Goal: Navigation & Orientation: Find specific page/section

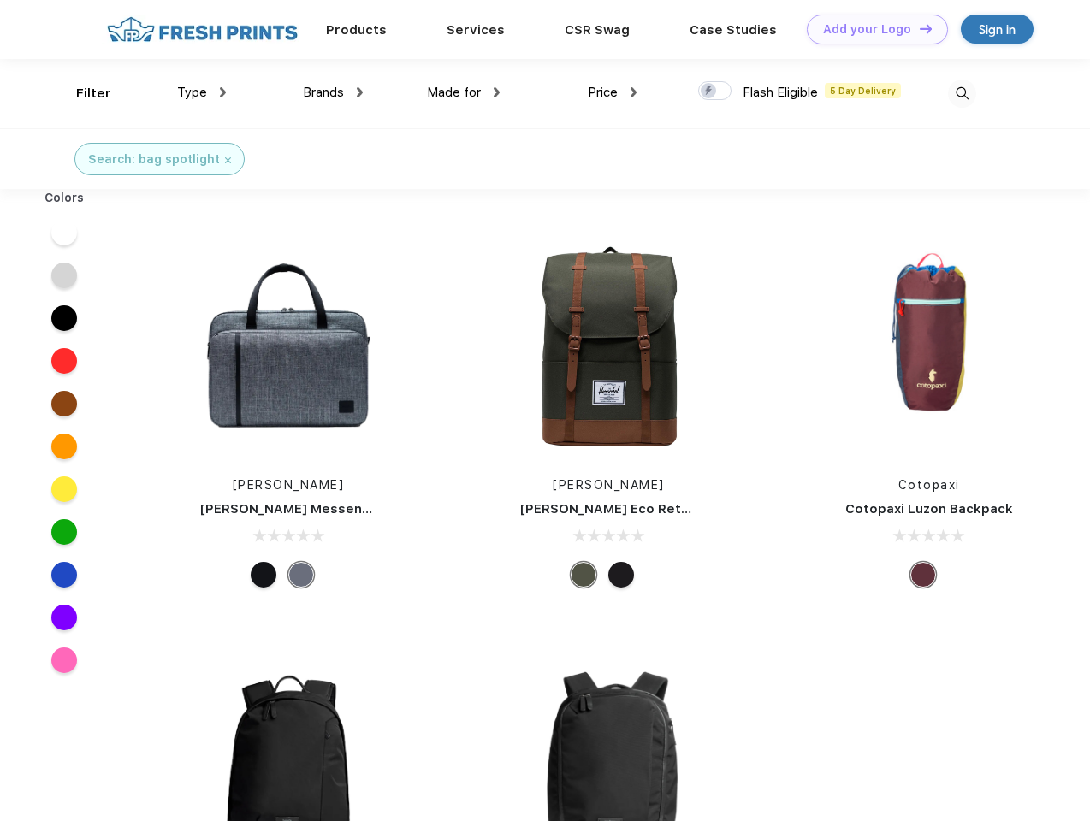
click at [871, 29] on link "Add your Logo Design Tool" at bounding box center [877, 30] width 141 height 30
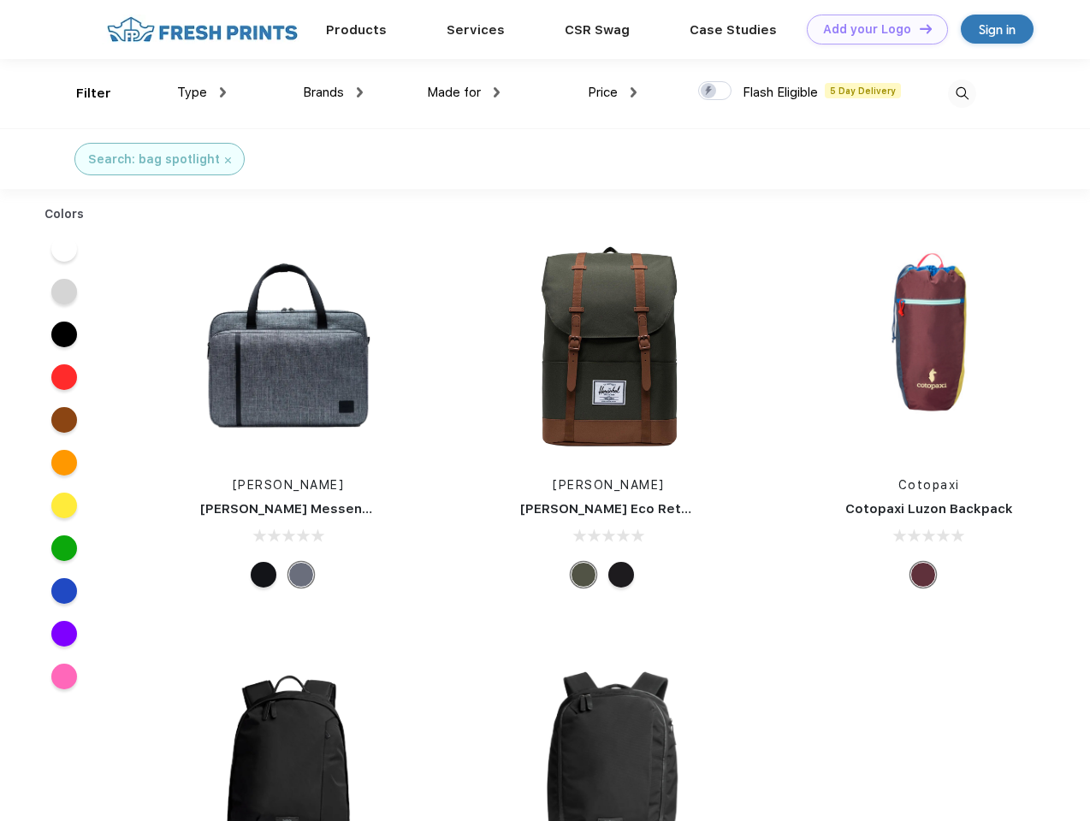
click at [0, 0] on div "Design Tool" at bounding box center [0, 0] width 0 height 0
click at [918, 28] on link "Add your Logo Design Tool" at bounding box center [877, 30] width 141 height 30
click at [82, 93] on div "Filter" at bounding box center [93, 94] width 35 height 20
click at [202, 92] on span "Type" at bounding box center [192, 92] width 30 height 15
click at [333, 92] on span "Brands" at bounding box center [323, 92] width 41 height 15
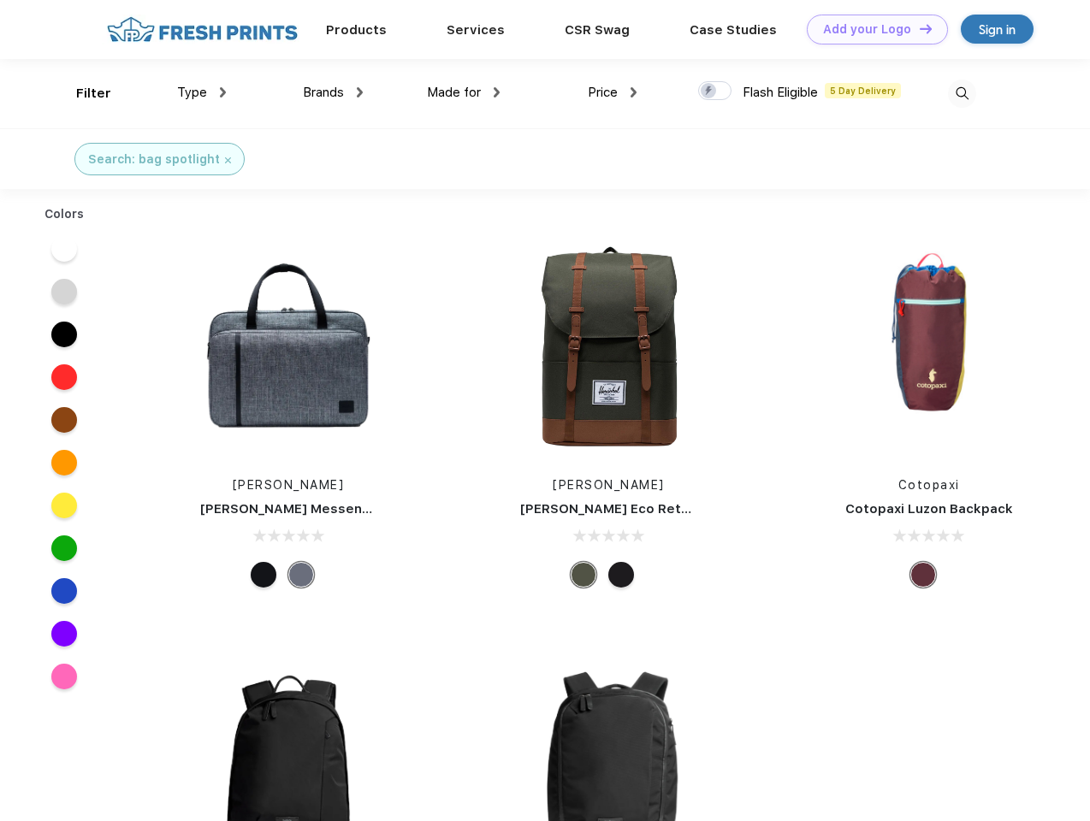
click at [464, 92] on span "Made for" at bounding box center [454, 92] width 54 height 15
click at [612, 92] on span "Price" at bounding box center [603, 92] width 30 height 15
click at [715, 92] on div at bounding box center [714, 90] width 33 height 19
click at [709, 92] on input "checkbox" at bounding box center [703, 85] width 11 height 11
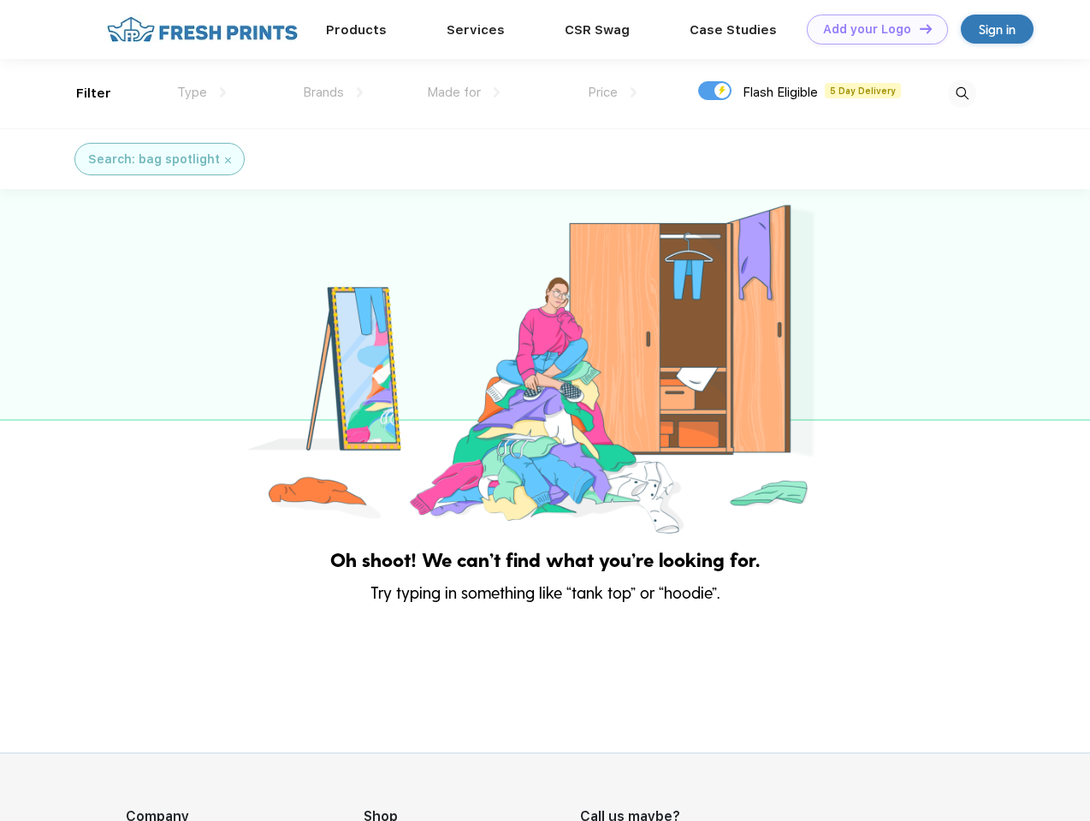
click at [961, 93] on img at bounding box center [962, 94] width 28 height 28
